Goal: Task Accomplishment & Management: Manage account settings

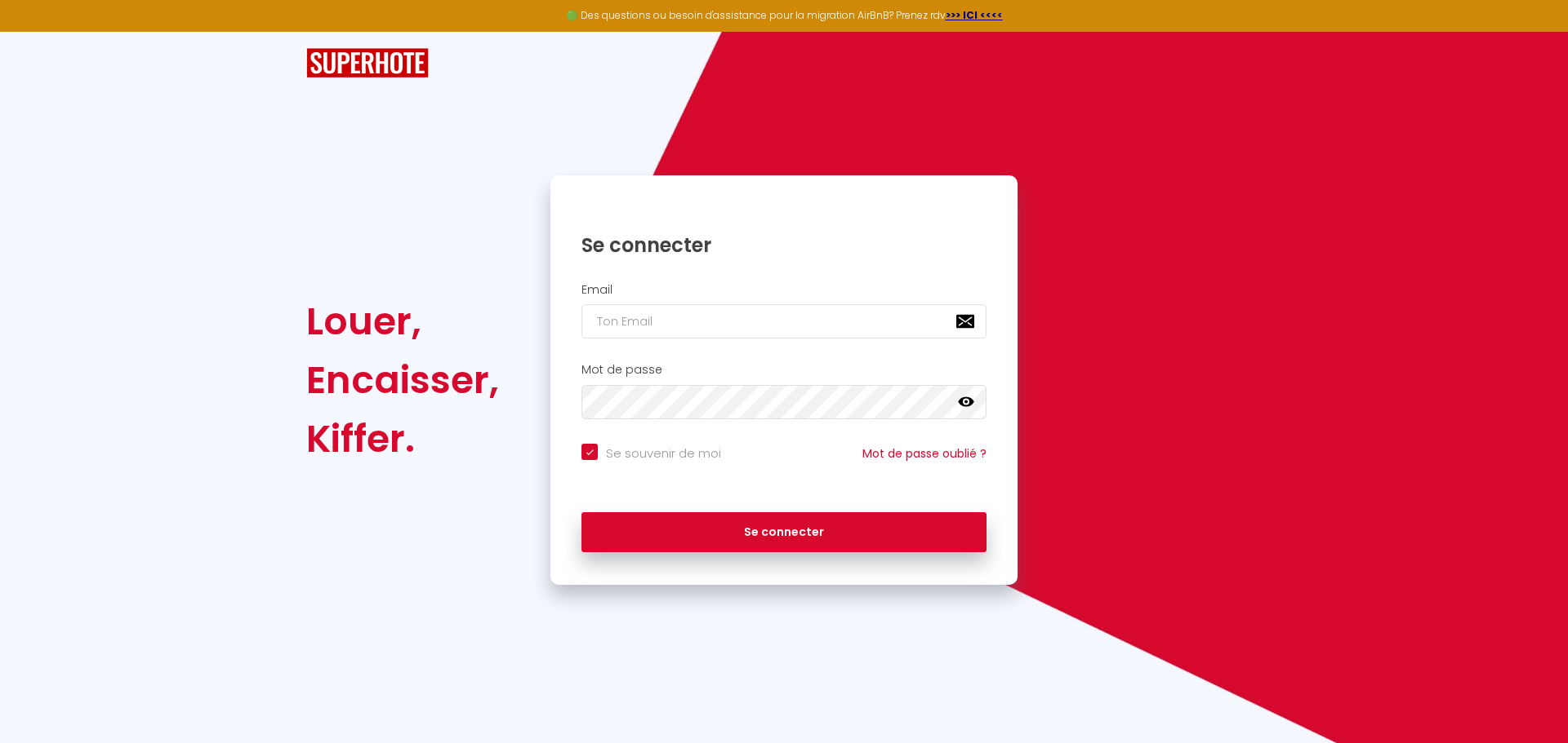
type input "[EMAIL_ADDRESS][DOMAIN_NAME]"
click at [581, 513] on button "Se connecter" at bounding box center [784, 533] width 405 height 41
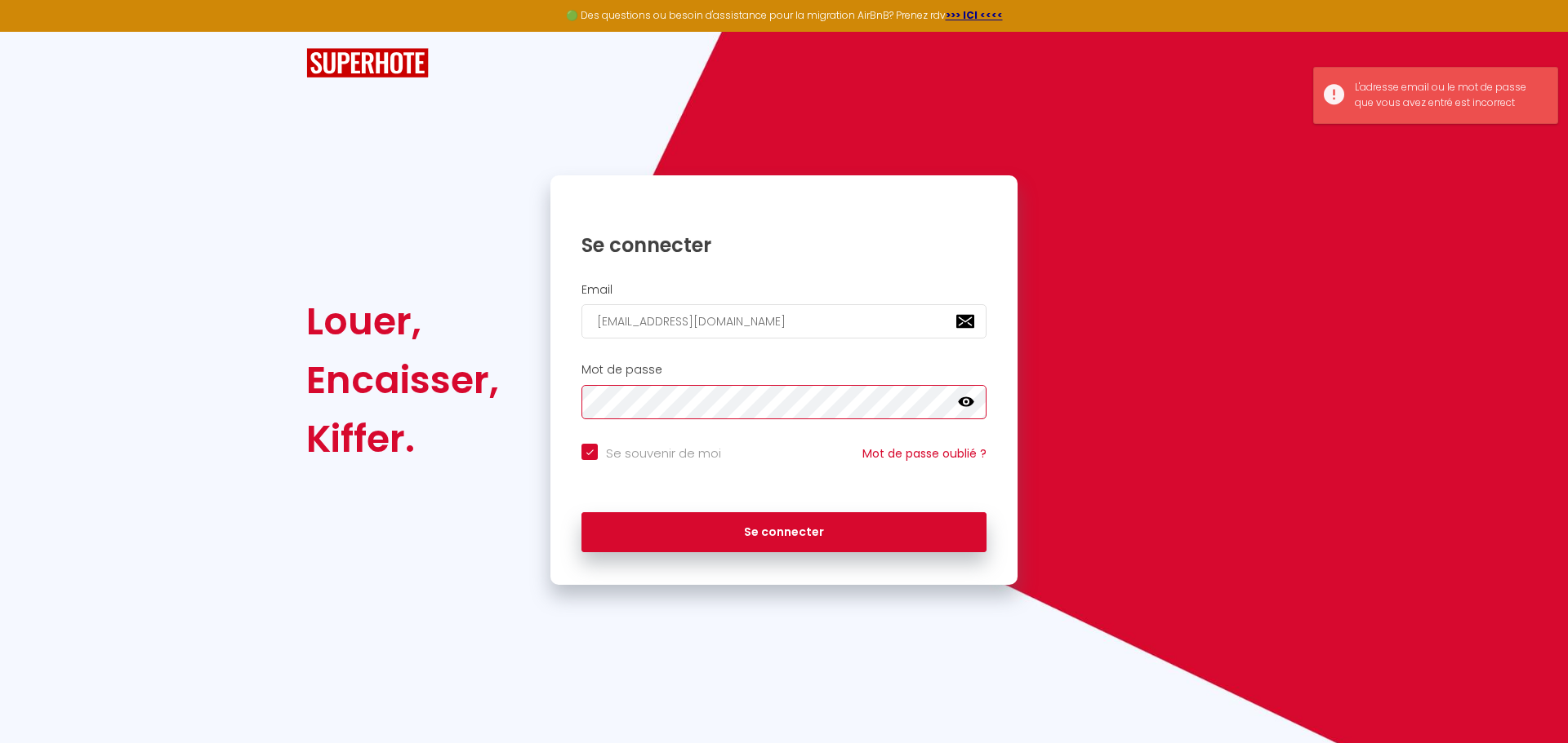
click at [581, 513] on button "Se connecter" at bounding box center [784, 533] width 405 height 41
checkbox input "true"
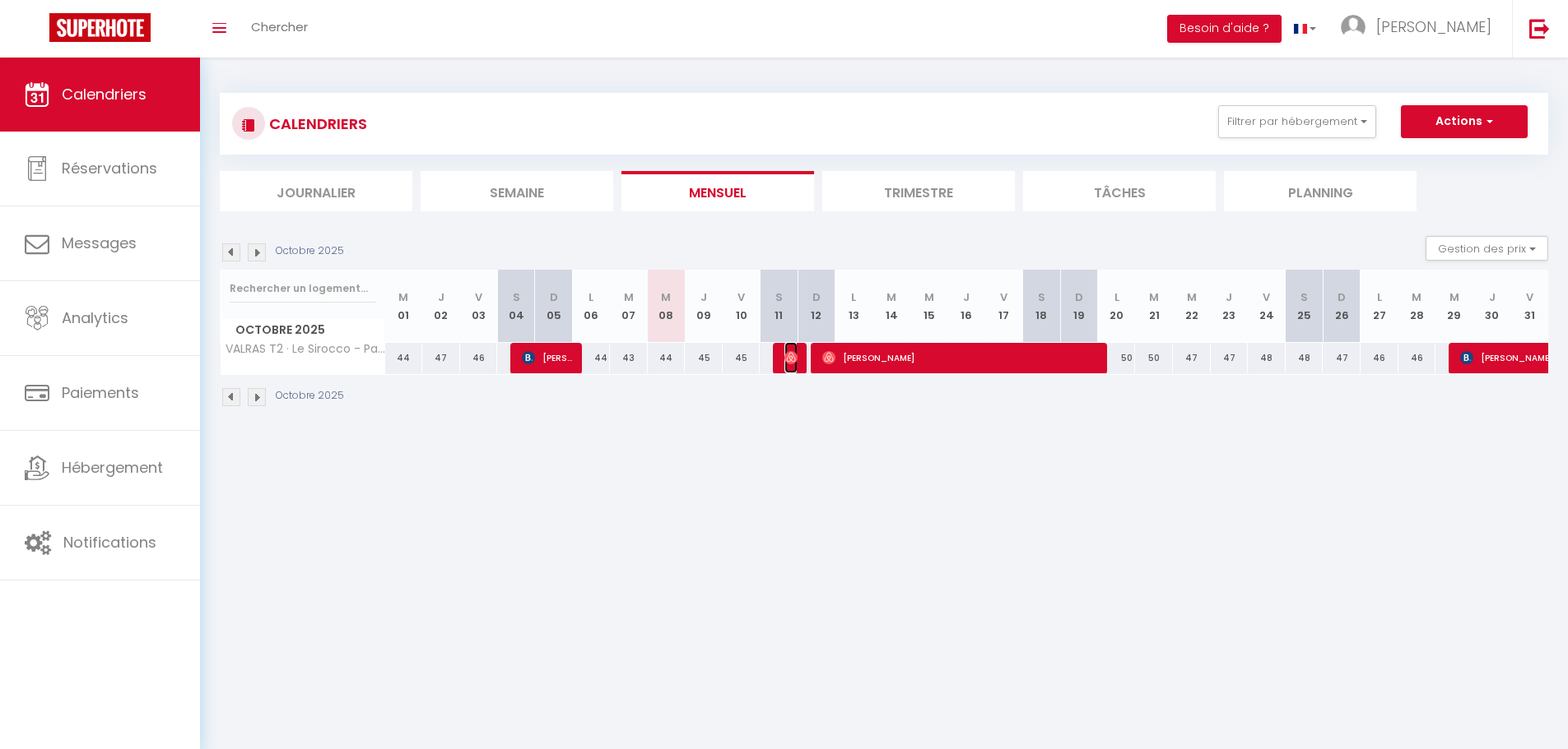
click at [791, 359] on img at bounding box center [791, 358] width 13 height 13
select select "OK"
select select "0"
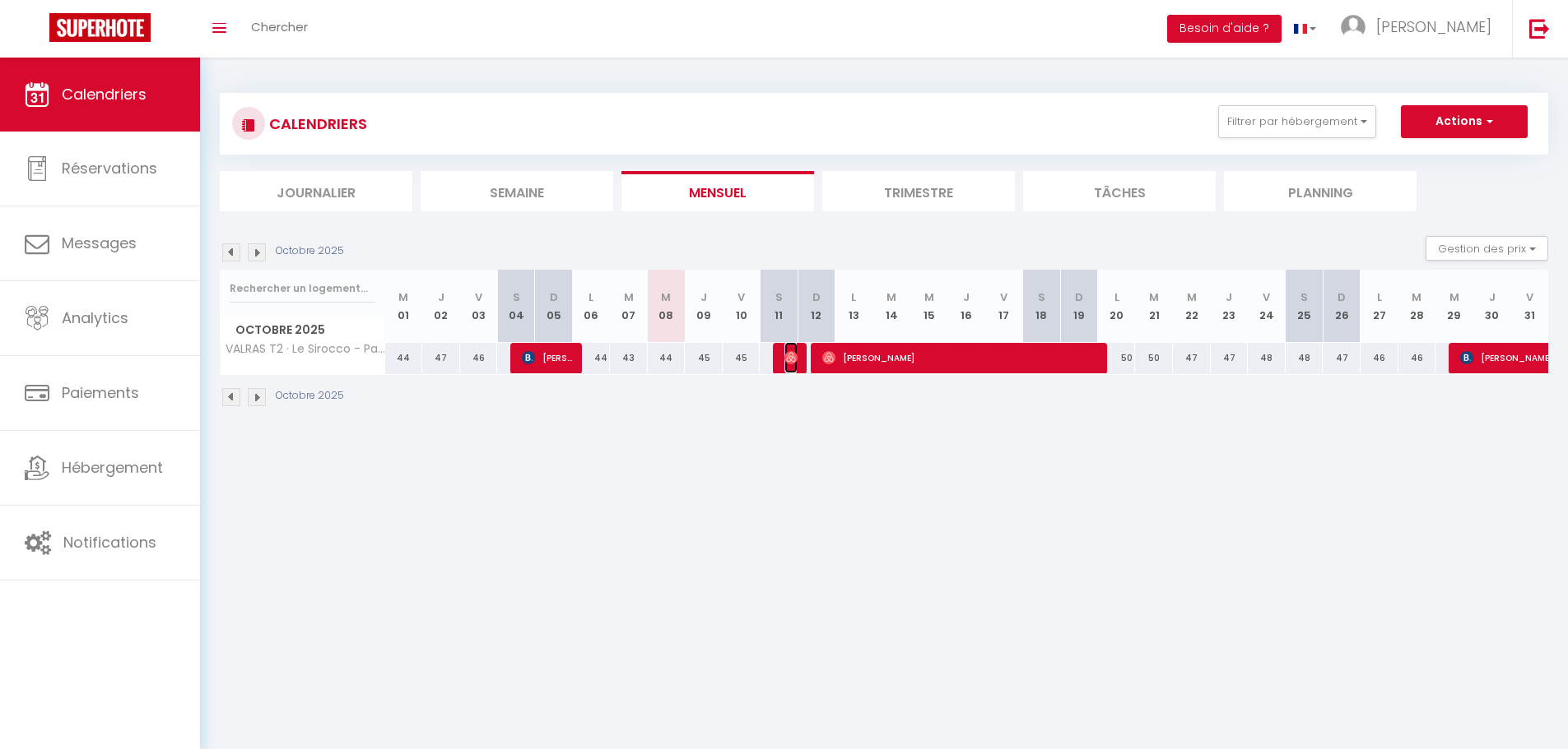
select select "1"
select select
select select "49708"
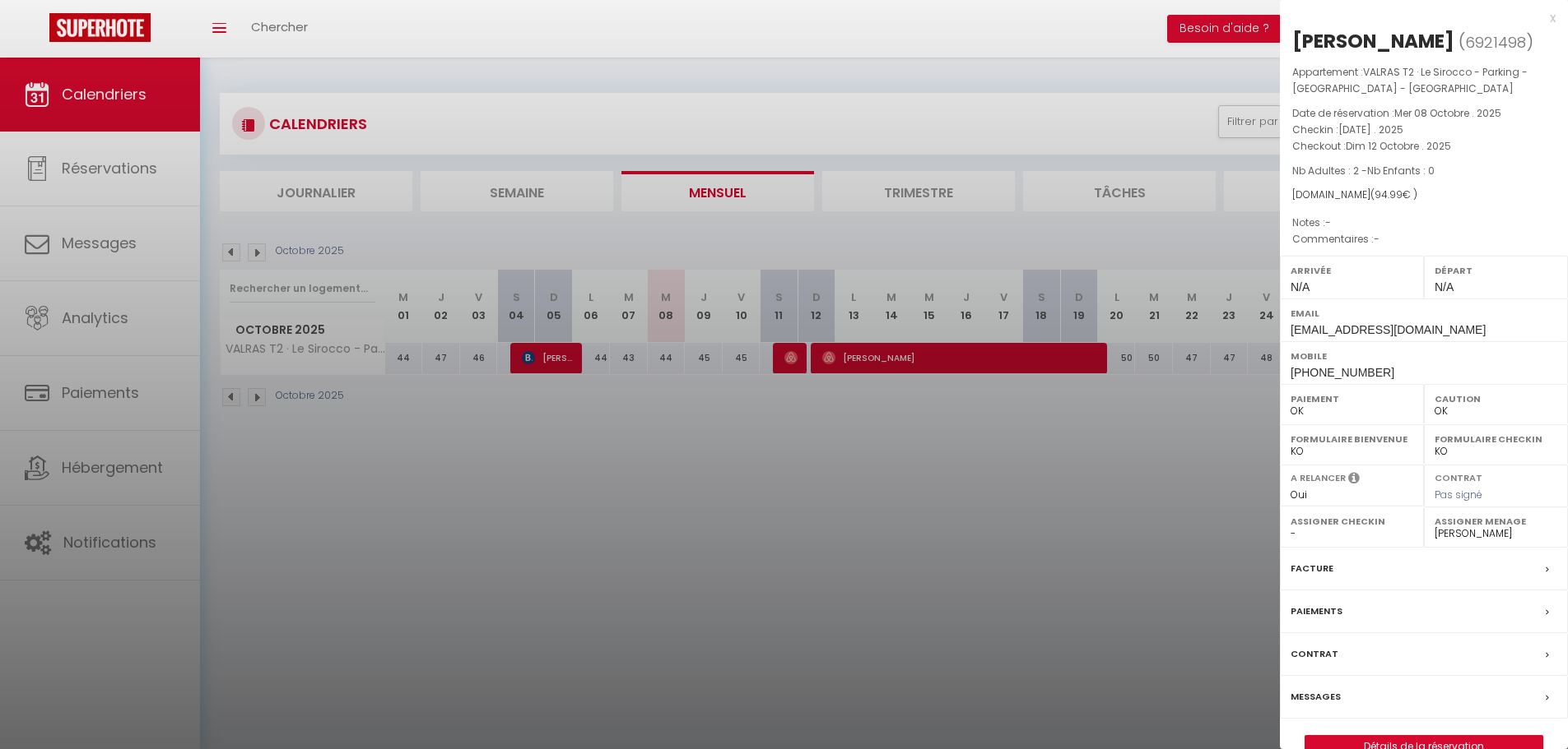
click at [872, 450] on div at bounding box center [784, 374] width 1568 height 749
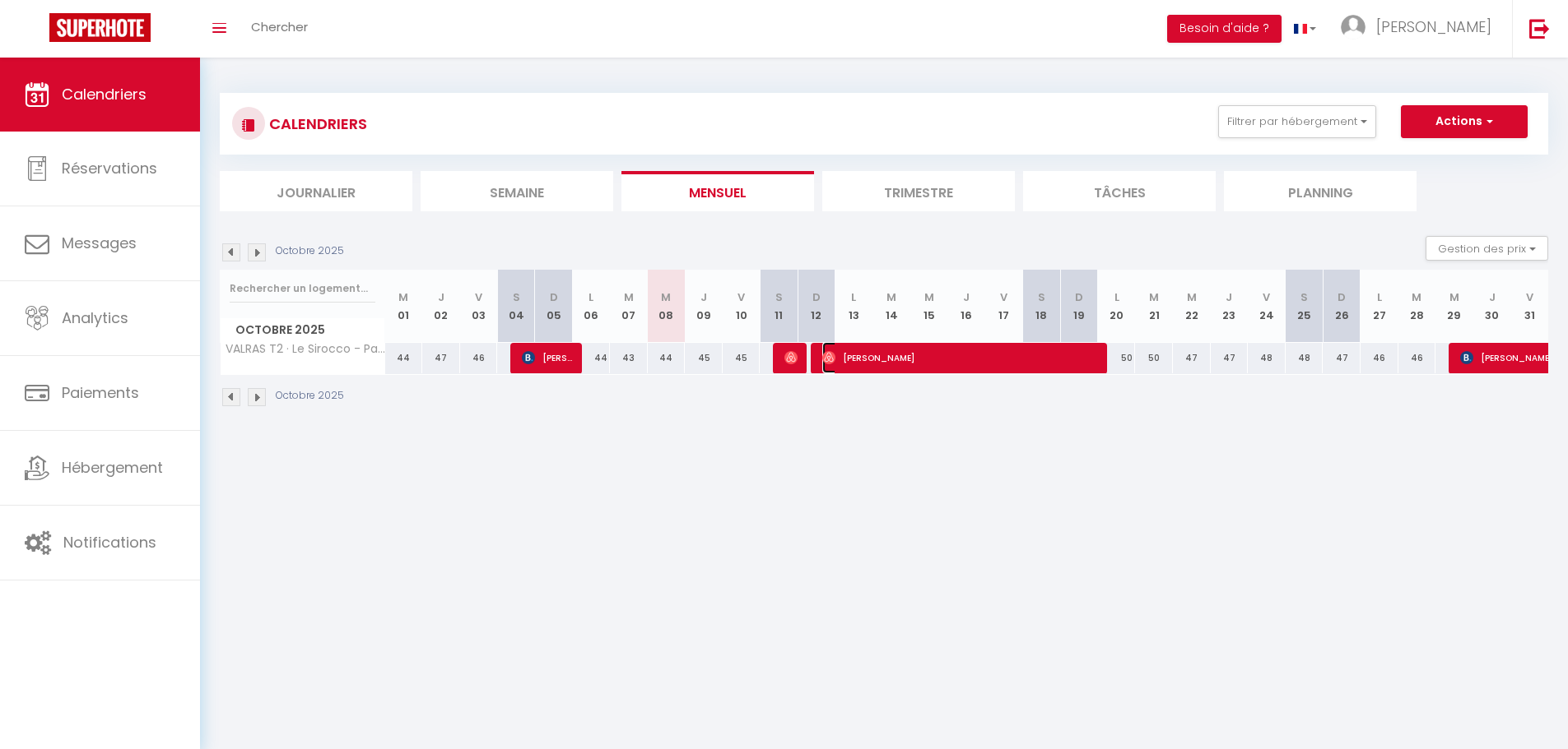
click at [910, 370] on span "[PERSON_NAME]" at bounding box center [961, 358] width 278 height 31
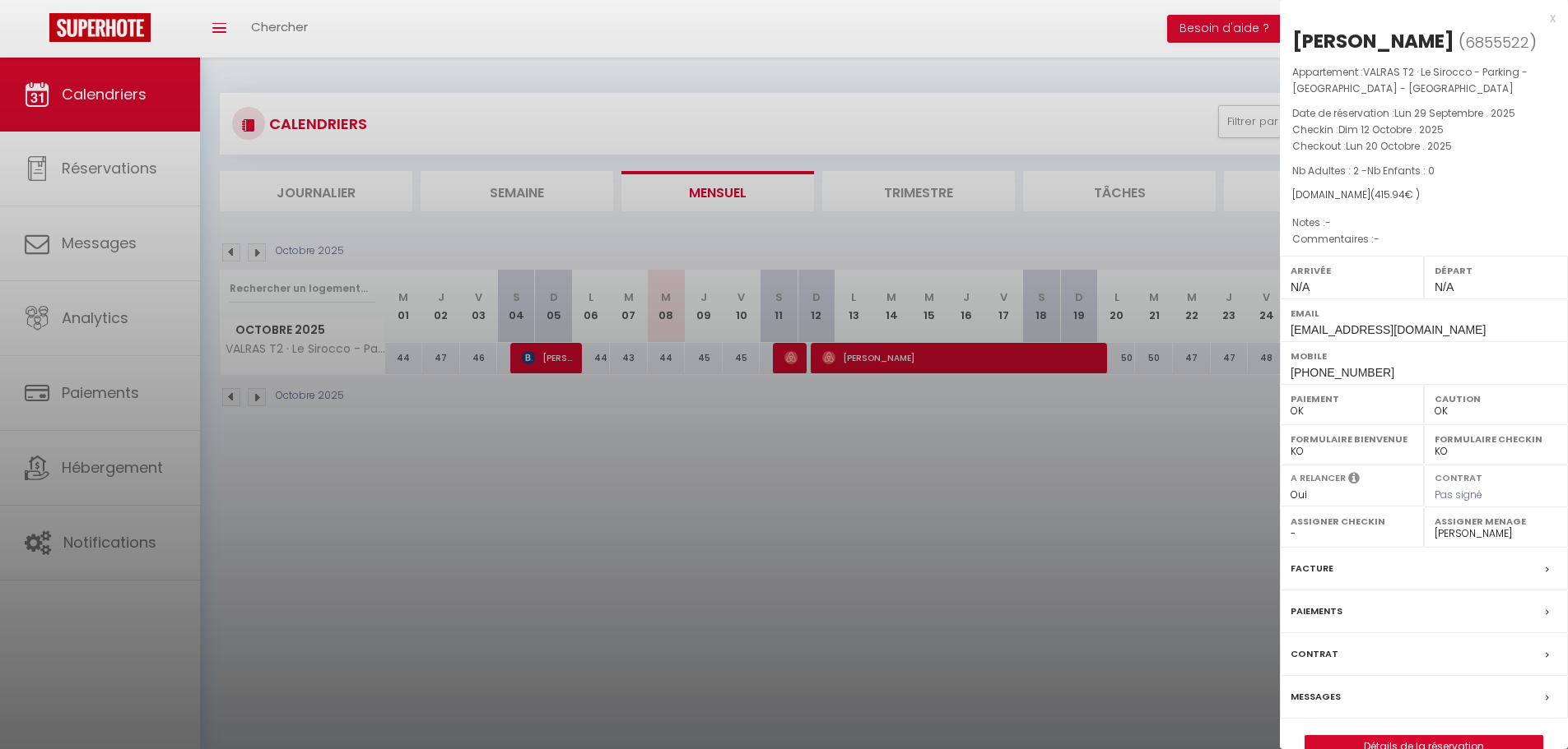
click at [928, 457] on div at bounding box center [784, 374] width 1568 height 749
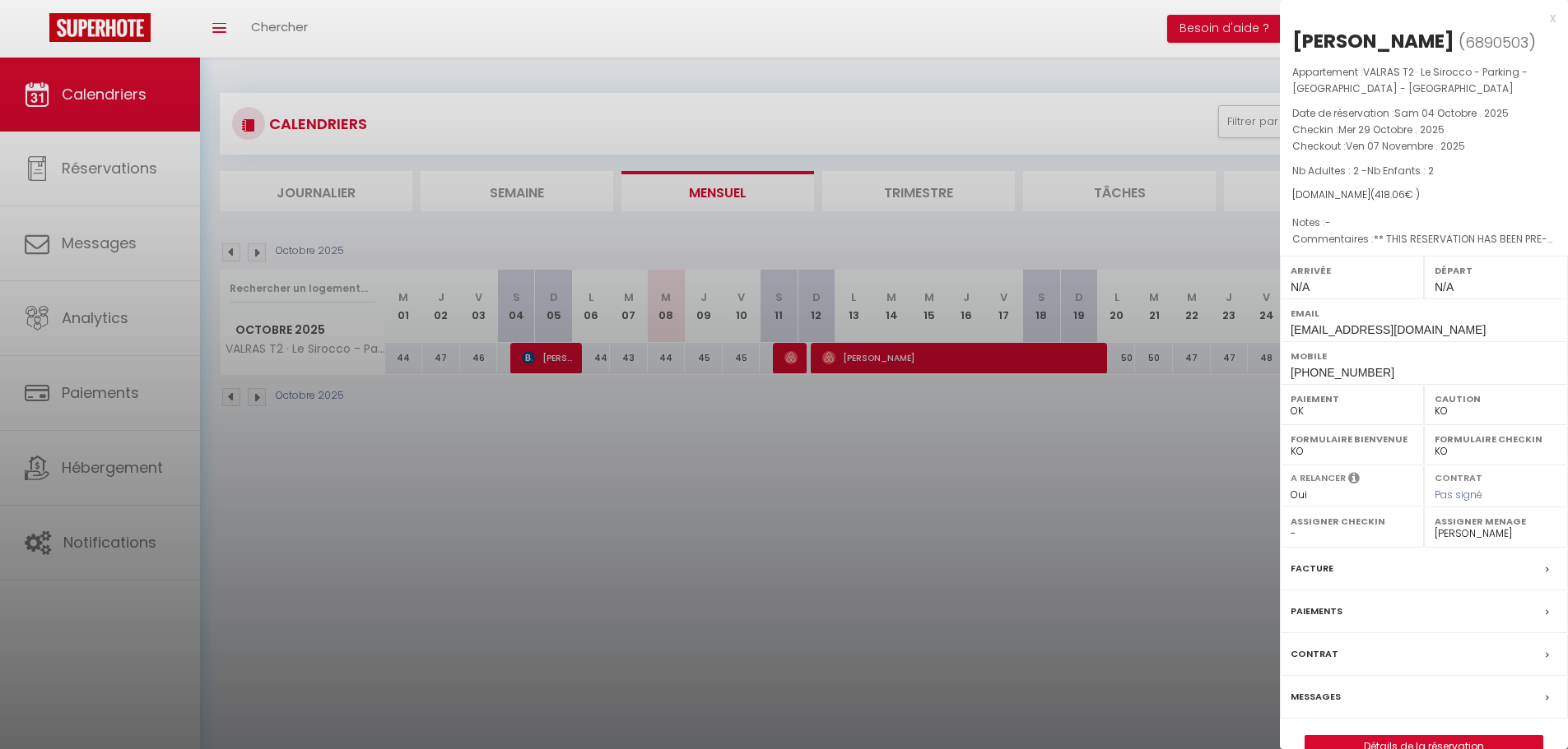
click at [1085, 499] on div at bounding box center [784, 374] width 1568 height 749
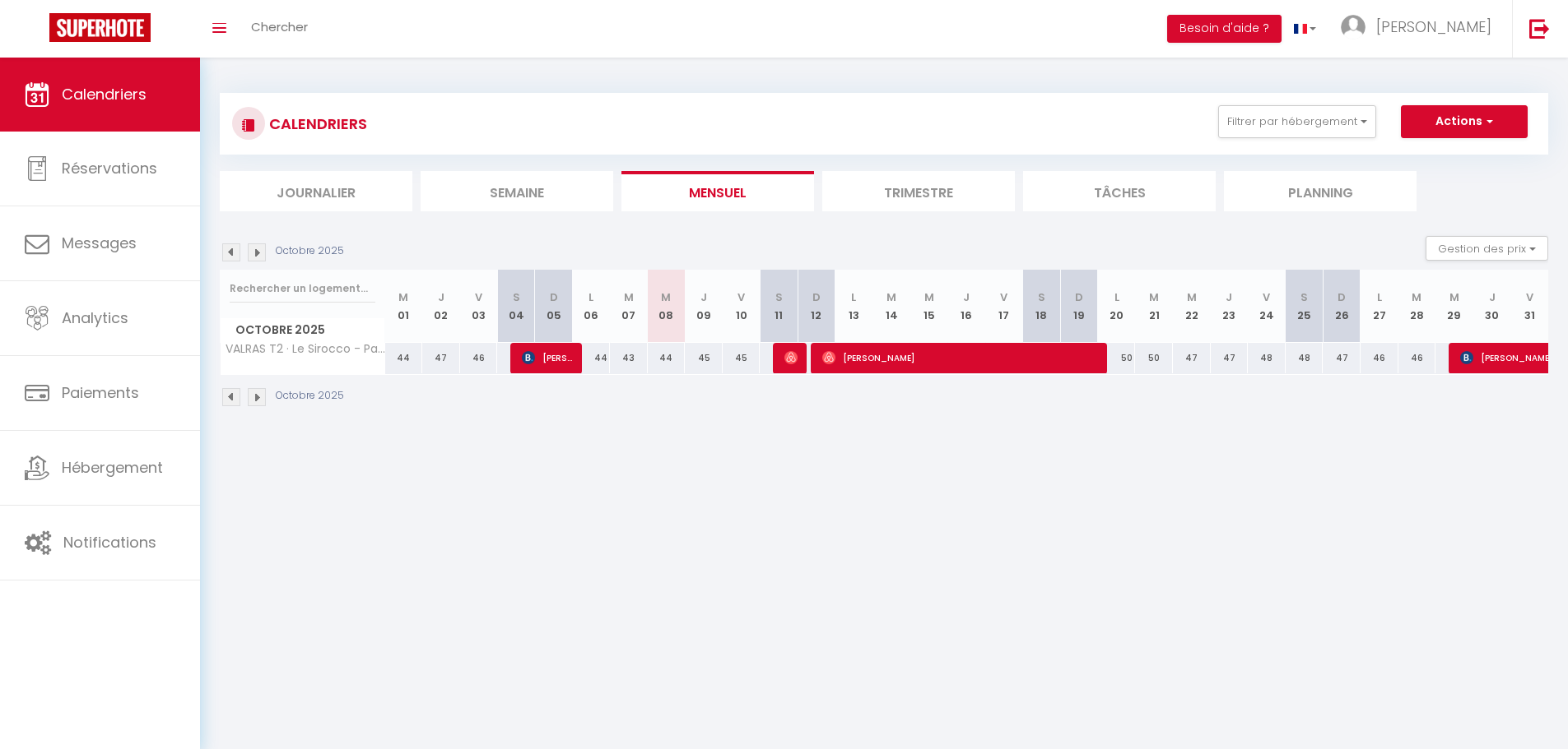
click at [783, 355] on div at bounding box center [791, 358] width 38 height 31
click at [795, 357] on img at bounding box center [791, 358] width 13 height 13
select select "OK"
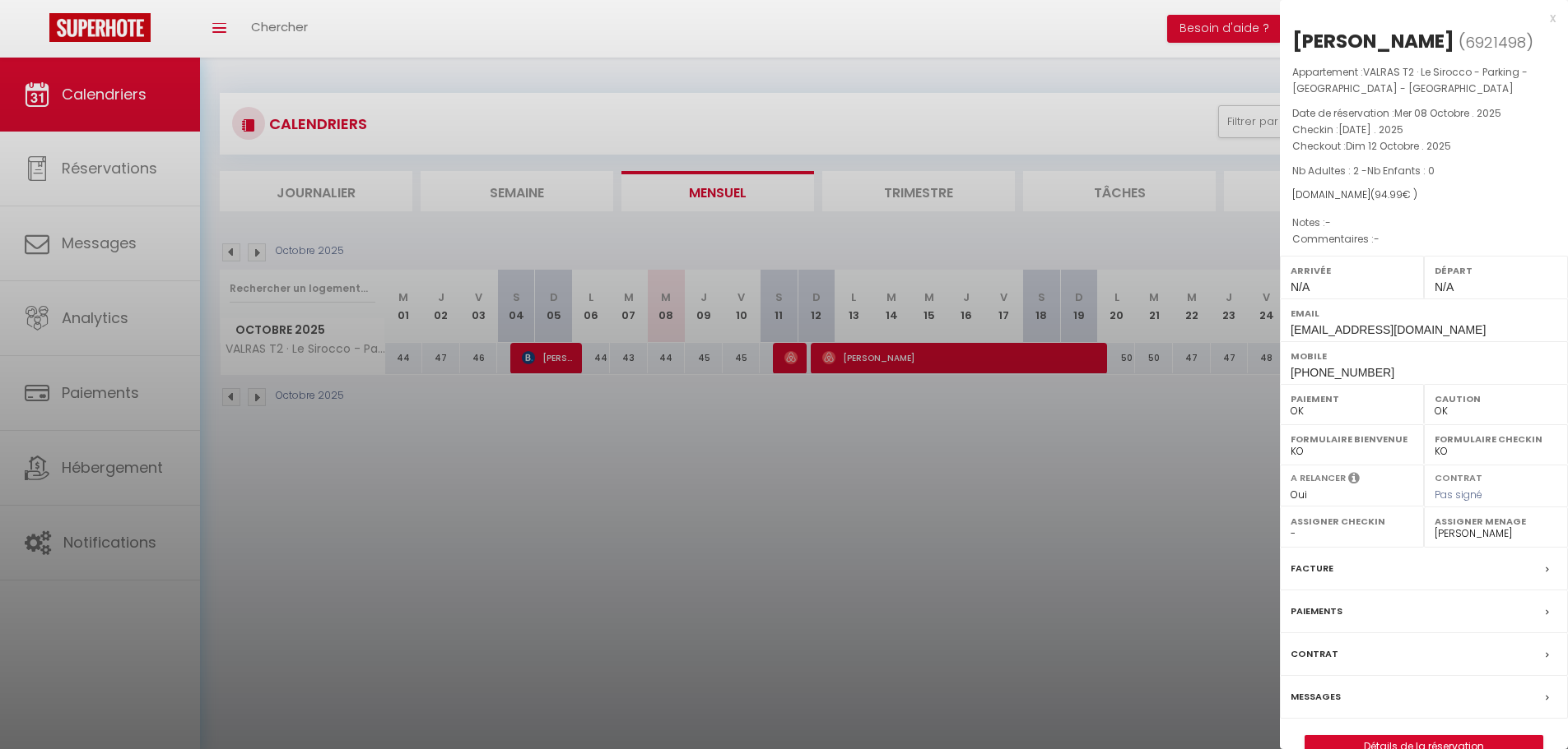
click at [1551, 24] on div "x" at bounding box center [1418, 18] width 276 height 20
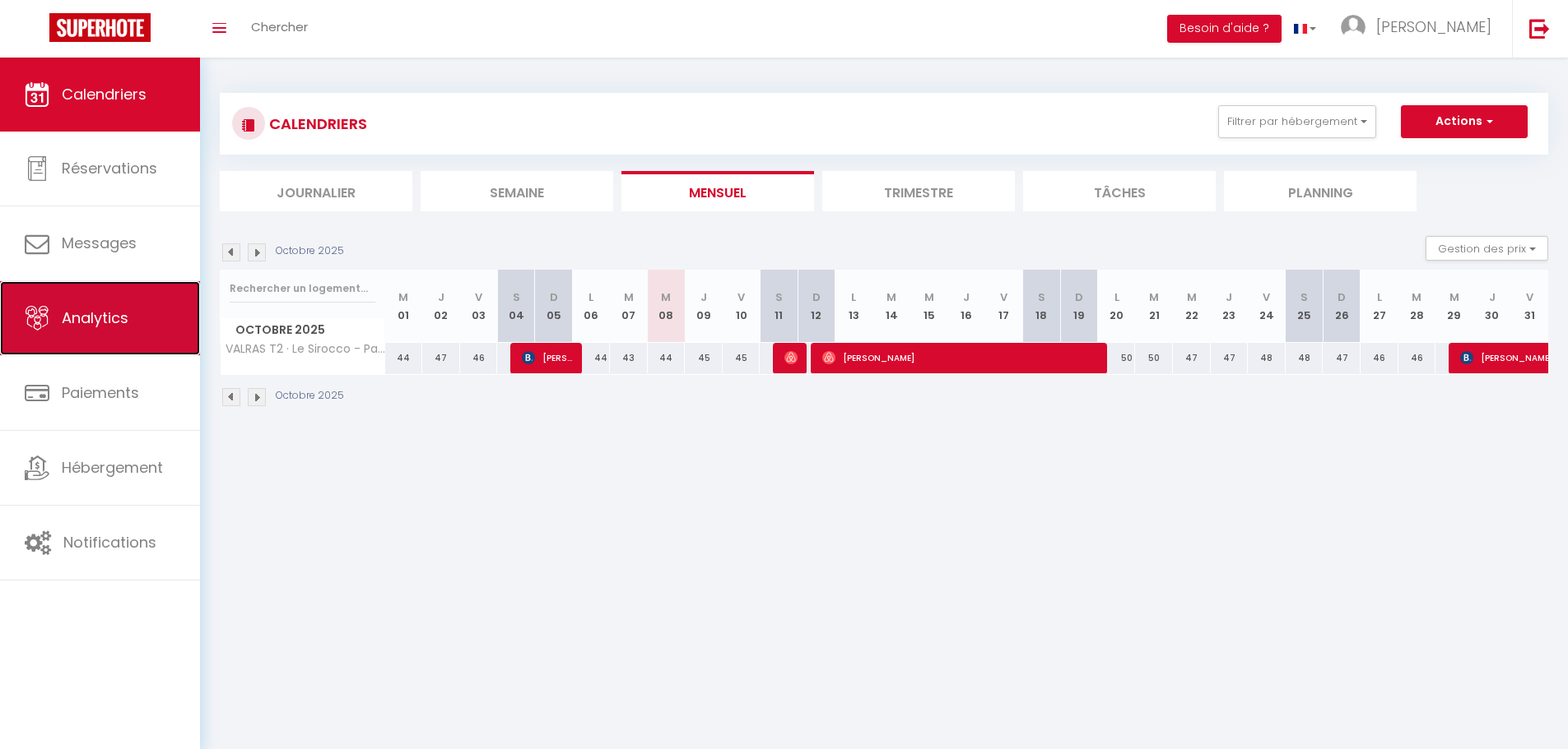
click at [121, 344] on link "Analytics" at bounding box center [100, 319] width 200 height 74
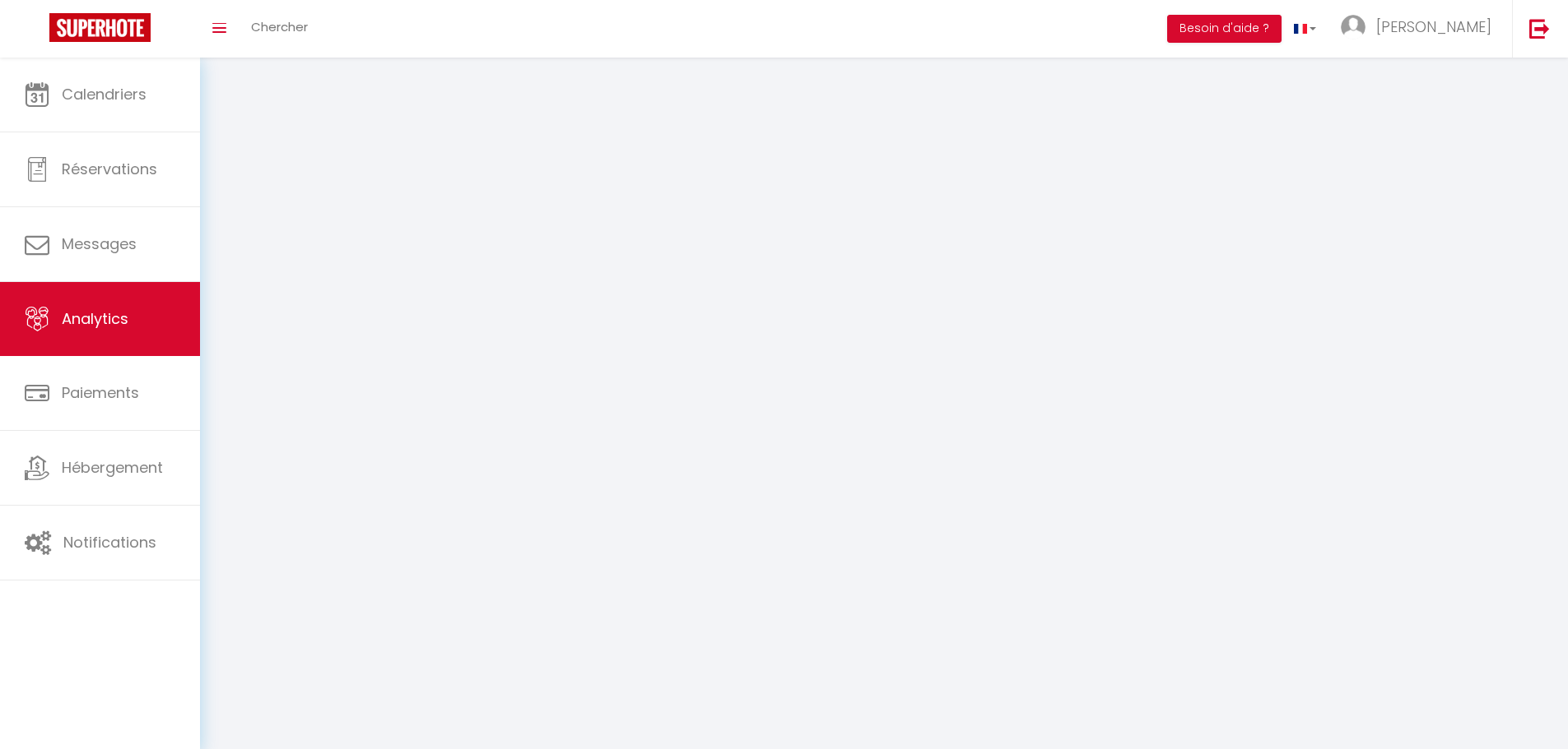
select select "2025"
select select "10"
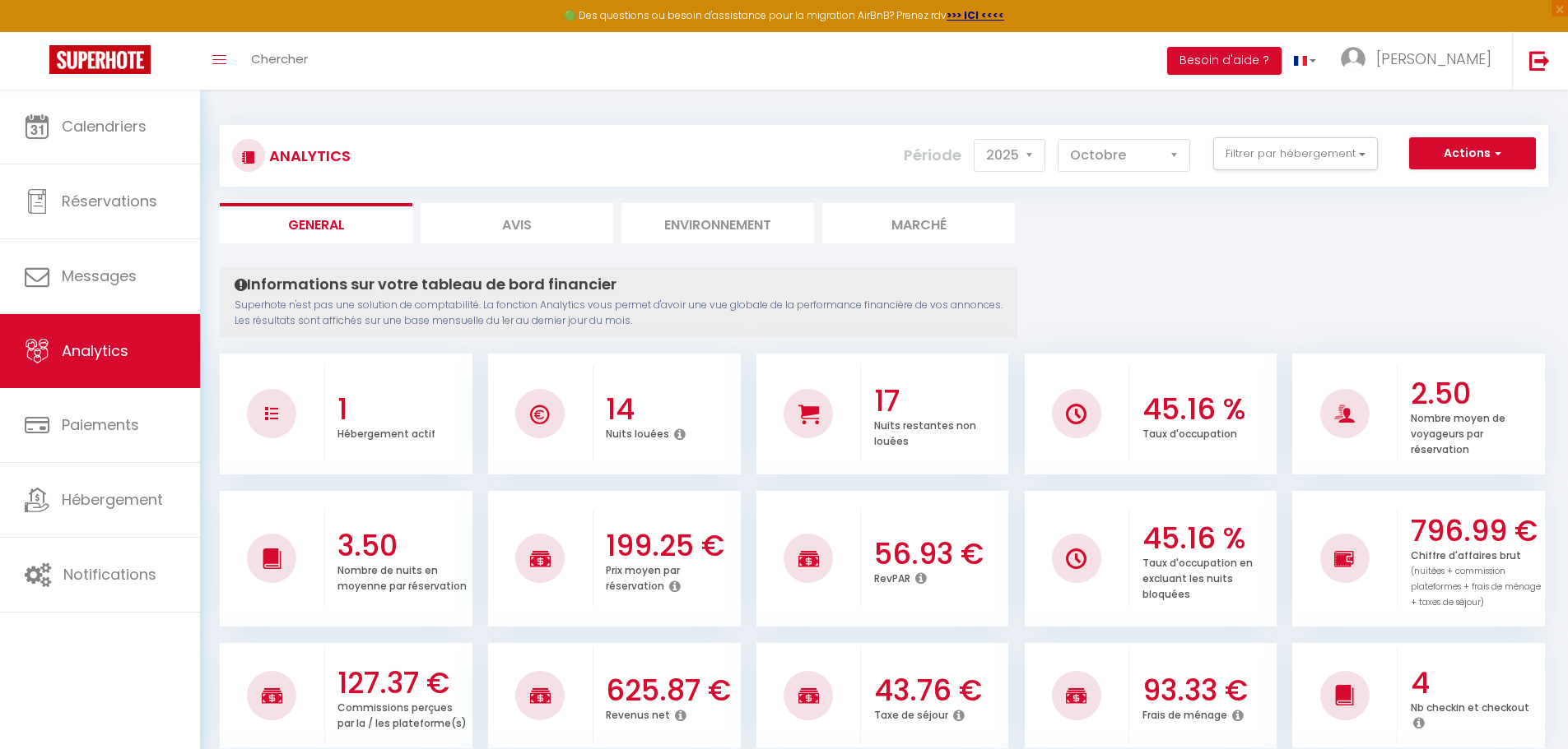
click at [553, 230] on li "Avis" at bounding box center [516, 223] width 192 height 40
select select "2025"
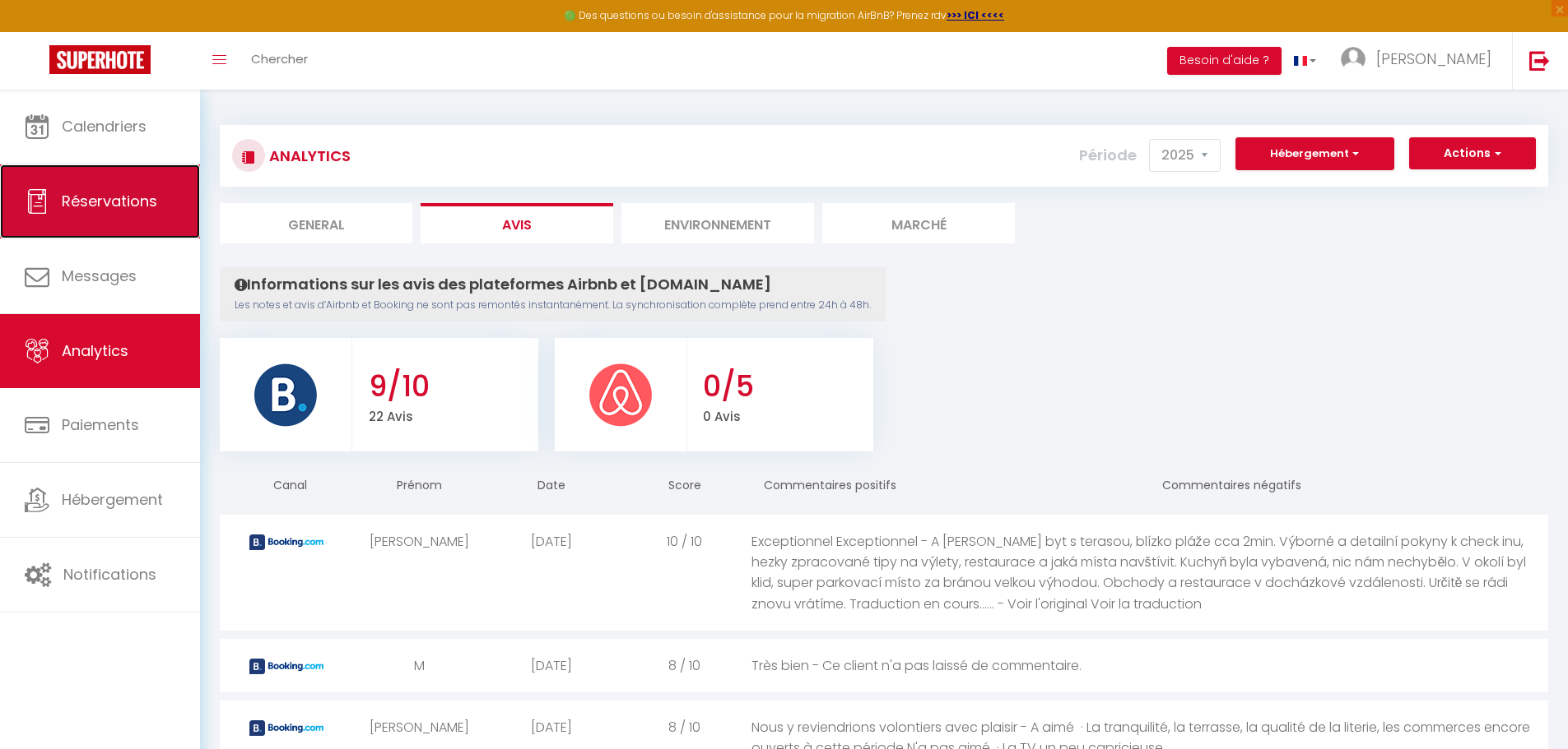
click at [126, 218] on link "Réservations" at bounding box center [100, 201] width 200 height 74
select select "not_cancelled"
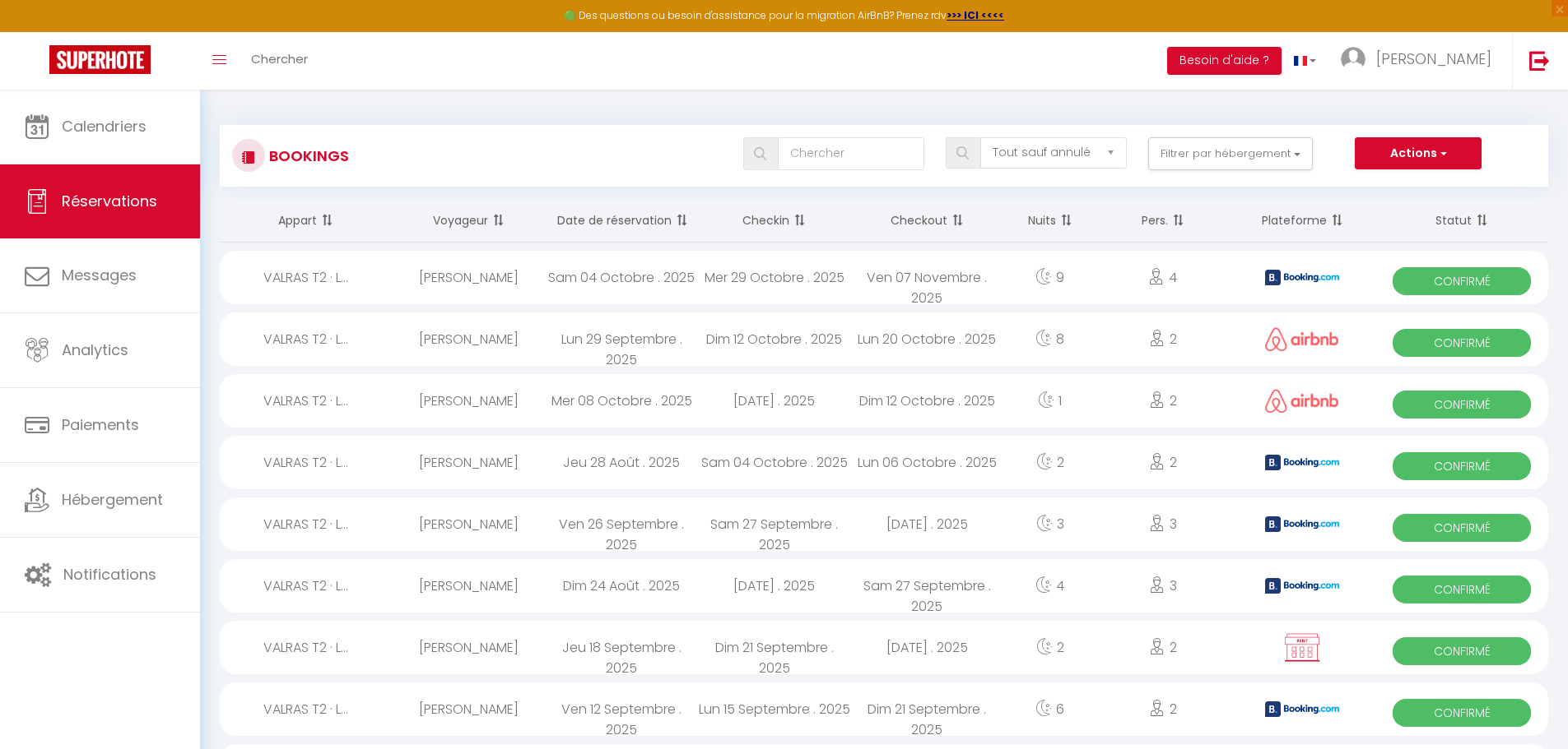
click at [696, 391] on div "Mer 08 Octobre . 2025" at bounding box center [620, 401] width 153 height 54
select select "OK"
select select "0"
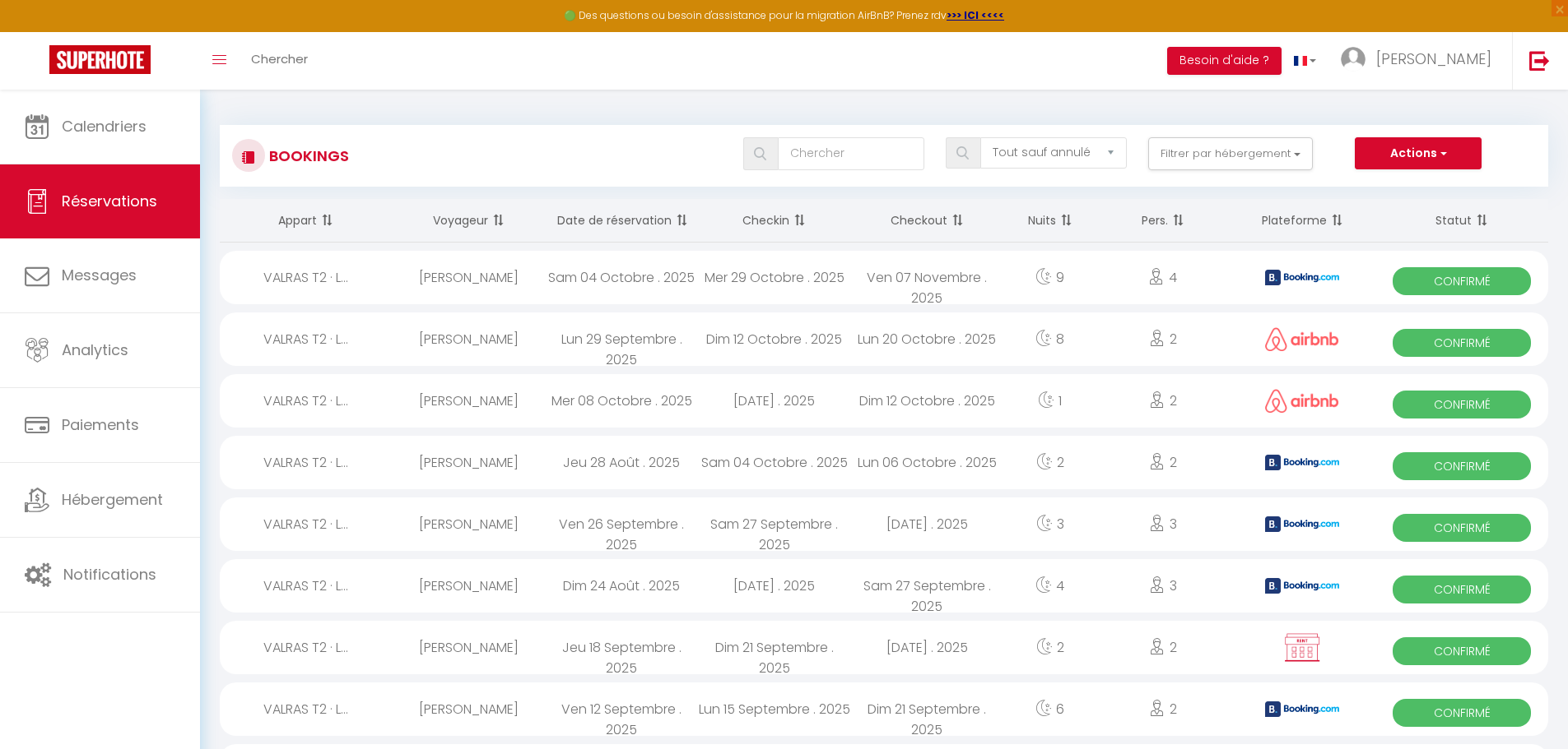
select select "1"
select select
select select "49708"
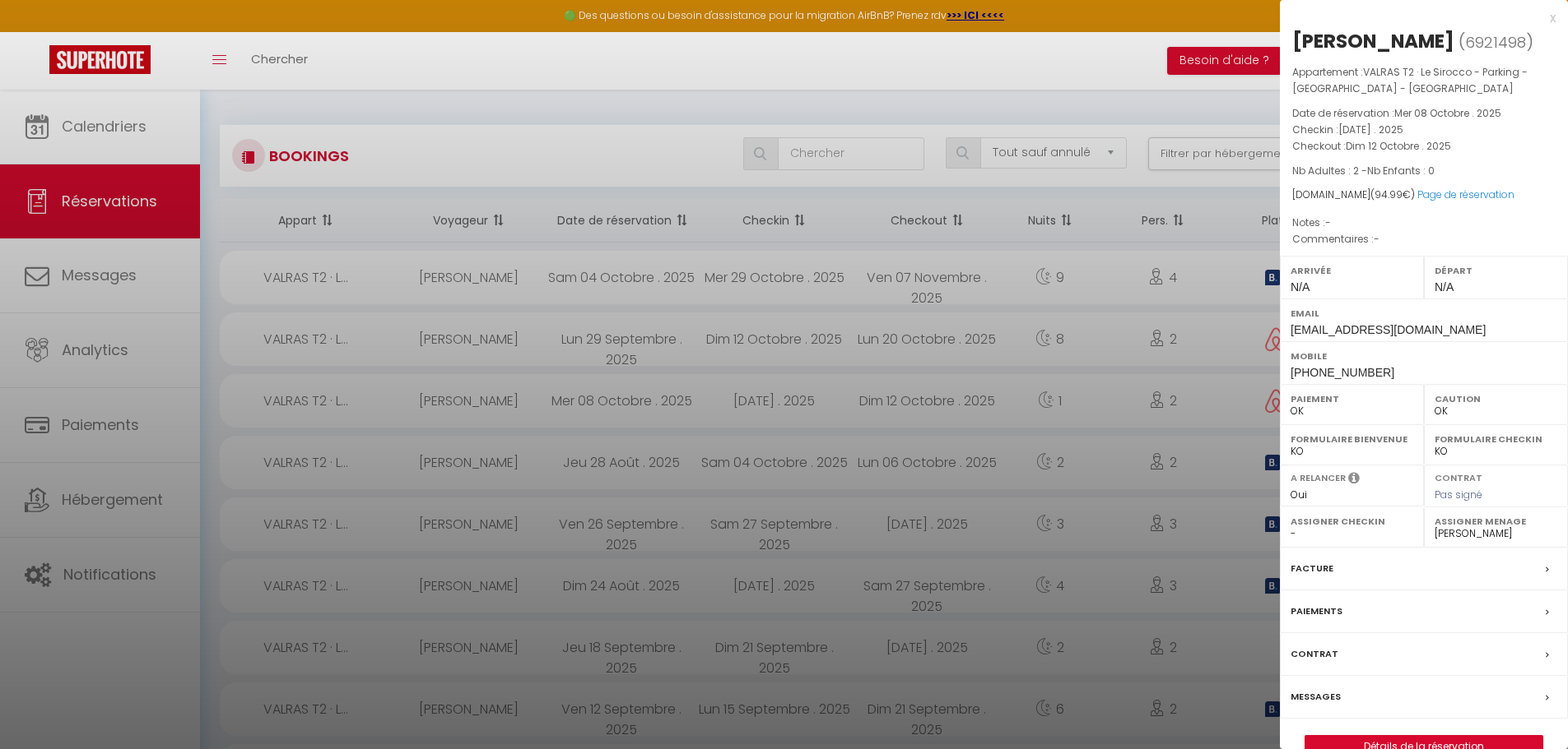
click at [1355, 319] on label "Email" at bounding box center [1423, 314] width 267 height 17
click at [1418, 740] on link "Détails de la réservation" at bounding box center [1423, 747] width 237 height 21
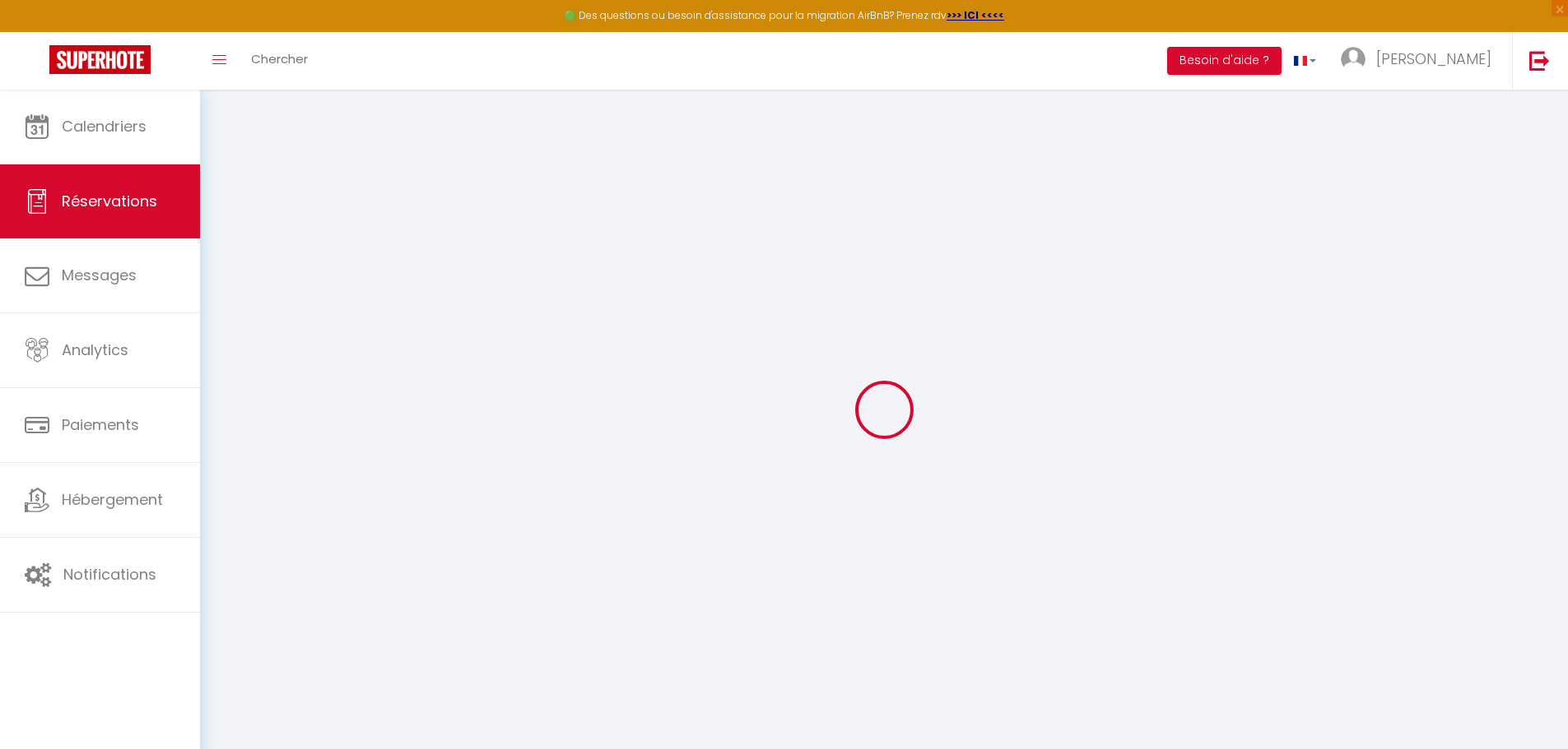
select select
checkbox input "false"
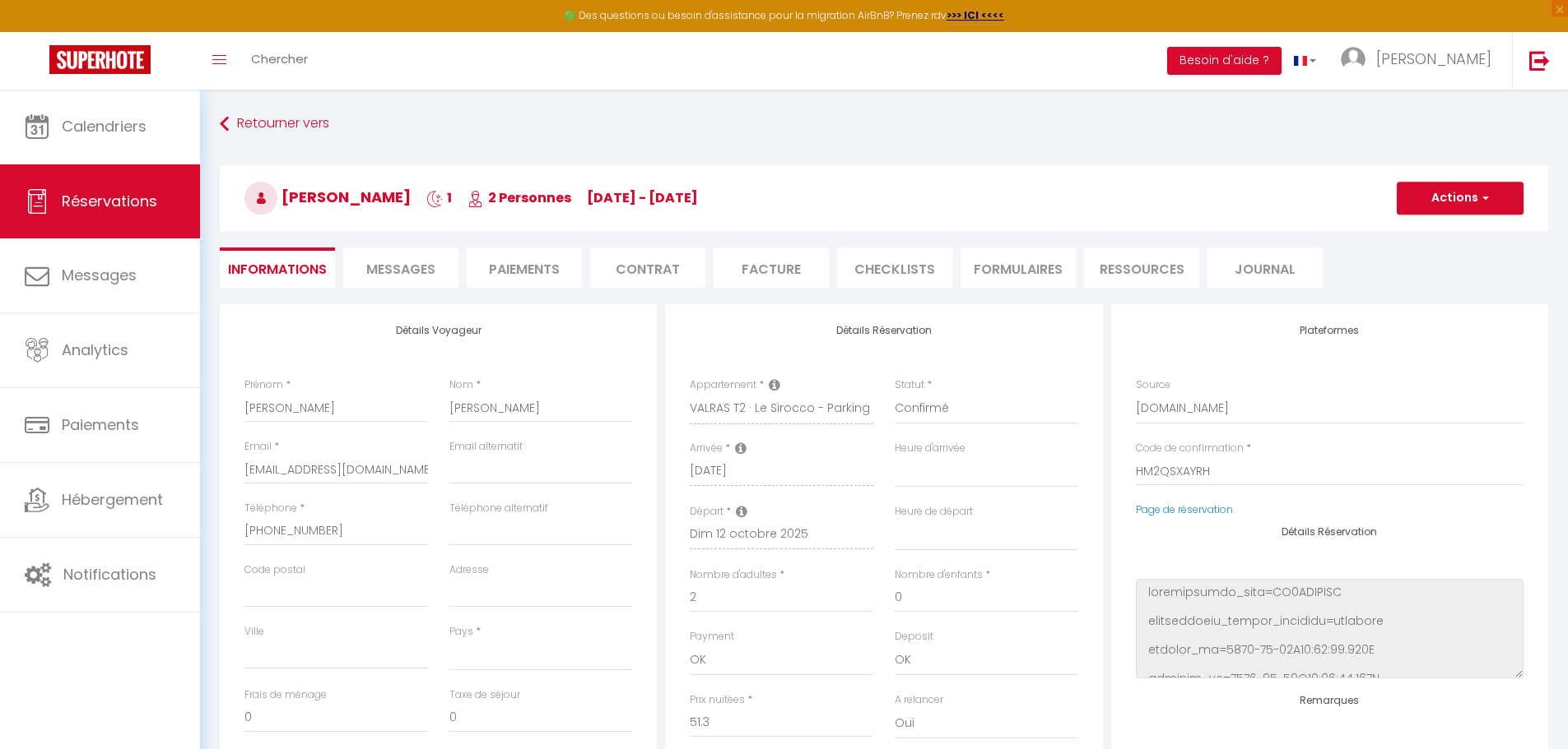
select select
type input "40"
type input "3.69"
select select
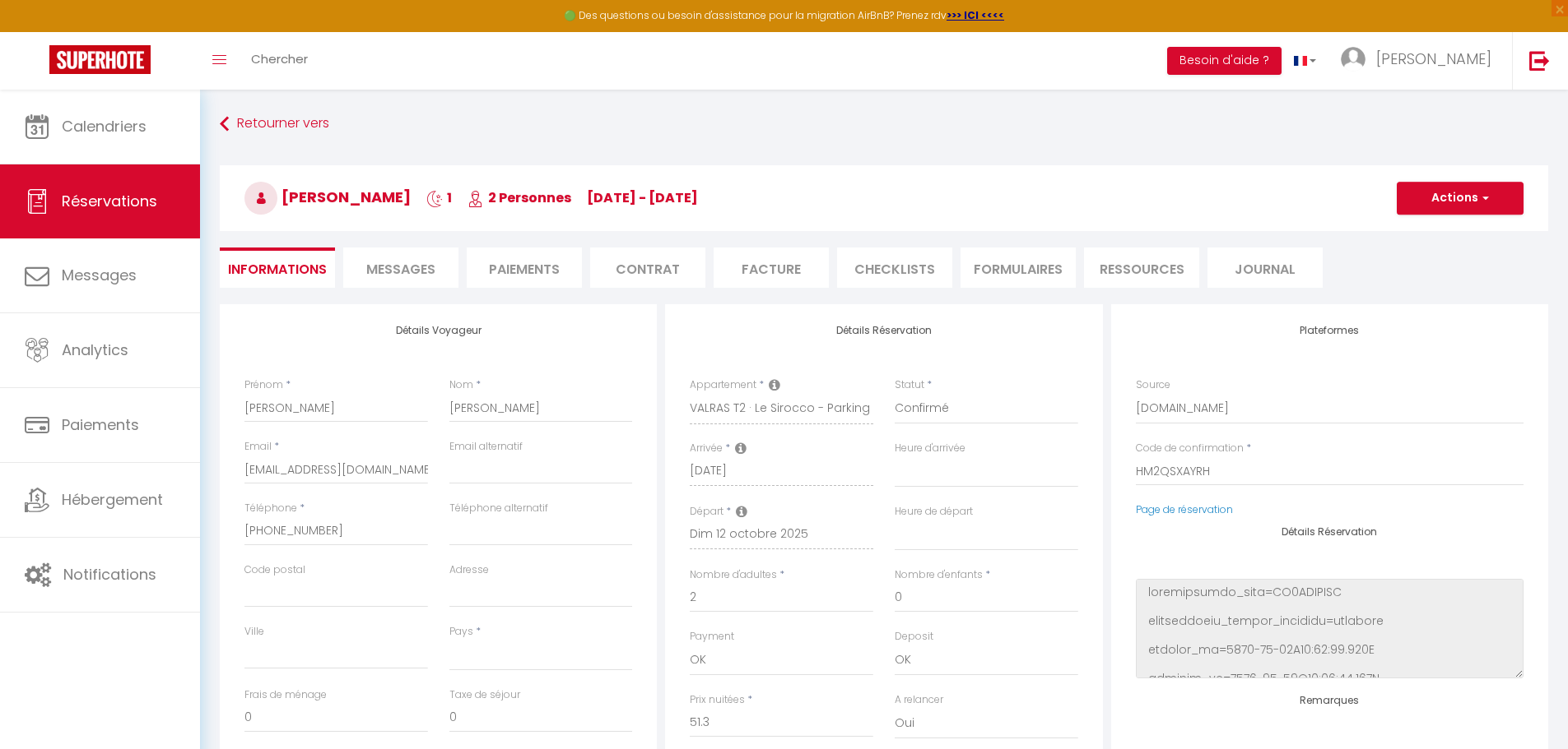
checkbox input "false"
select select
checkbox input "false"
select select
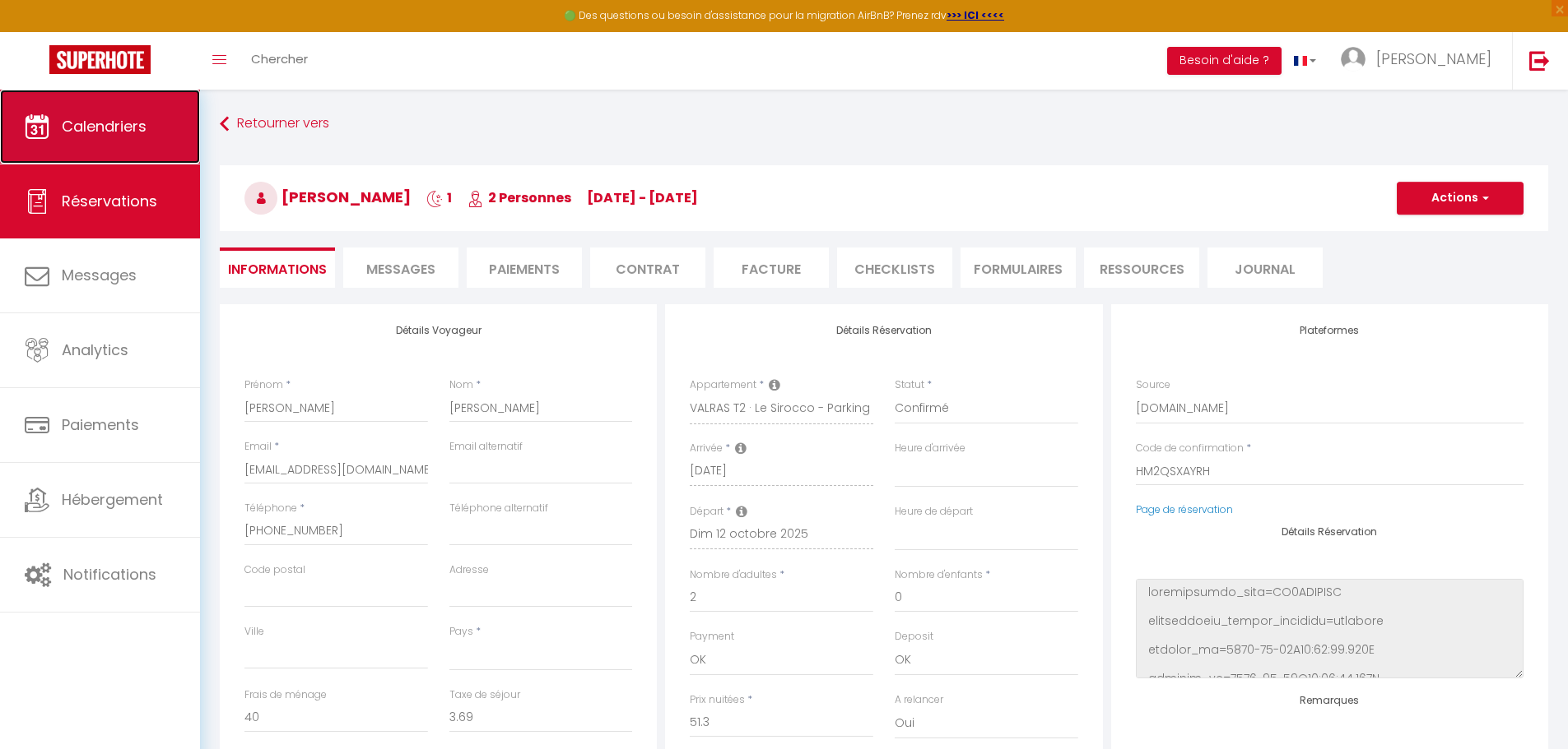
click at [110, 116] on span "Calendriers" at bounding box center [104, 126] width 85 height 21
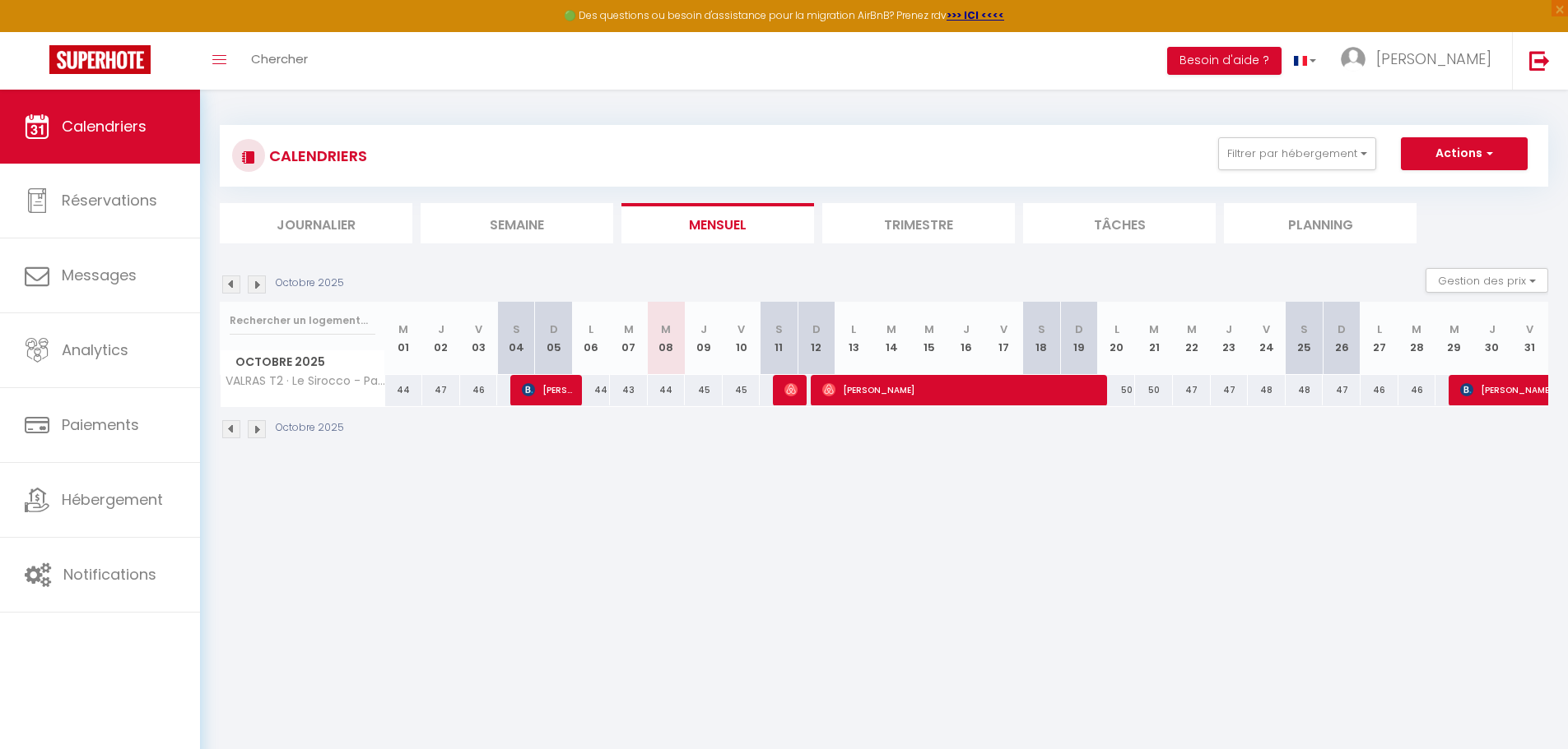
click at [966, 225] on li "Trimestre" at bounding box center [918, 223] width 192 height 40
